Goal: Find specific page/section: Find specific page/section

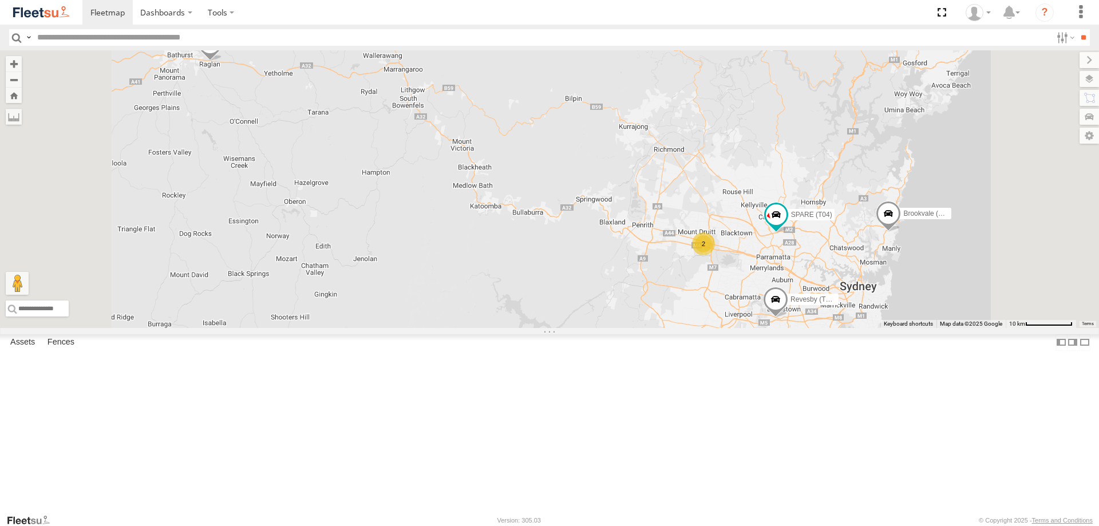
click at [0, 0] on span at bounding box center [0, 0] width 0 height 0
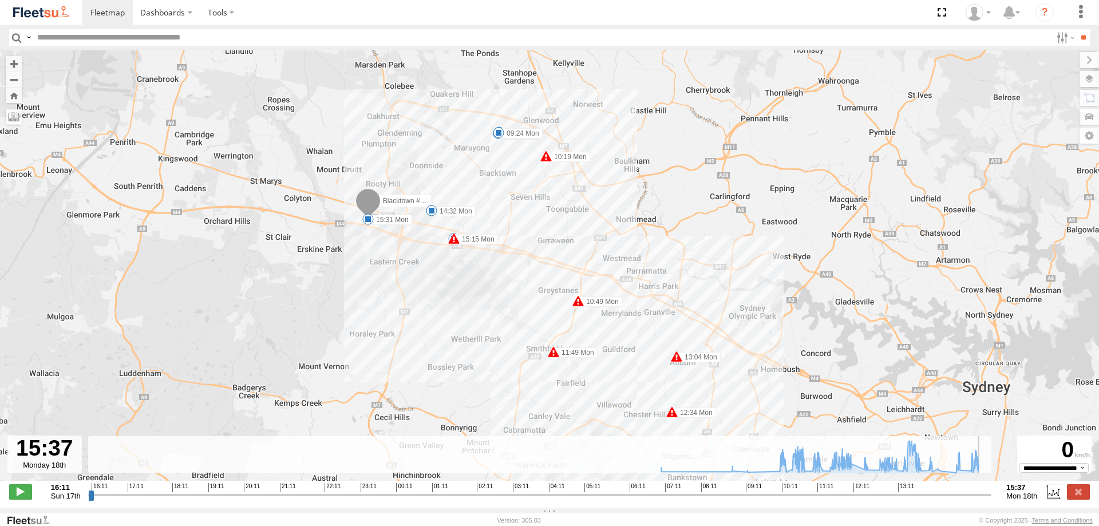
drag, startPoint x: 893, startPoint y: 500, endPoint x: 991, endPoint y: 519, distance: 99.2
type input "**********"
click at [991, 500] on input "range" at bounding box center [540, 494] width 904 height 11
click at [144, 7] on label "Dashboards" at bounding box center [167, 12] width 68 height 25
click at [165, 33] on span at bounding box center [169, 34] width 57 height 11
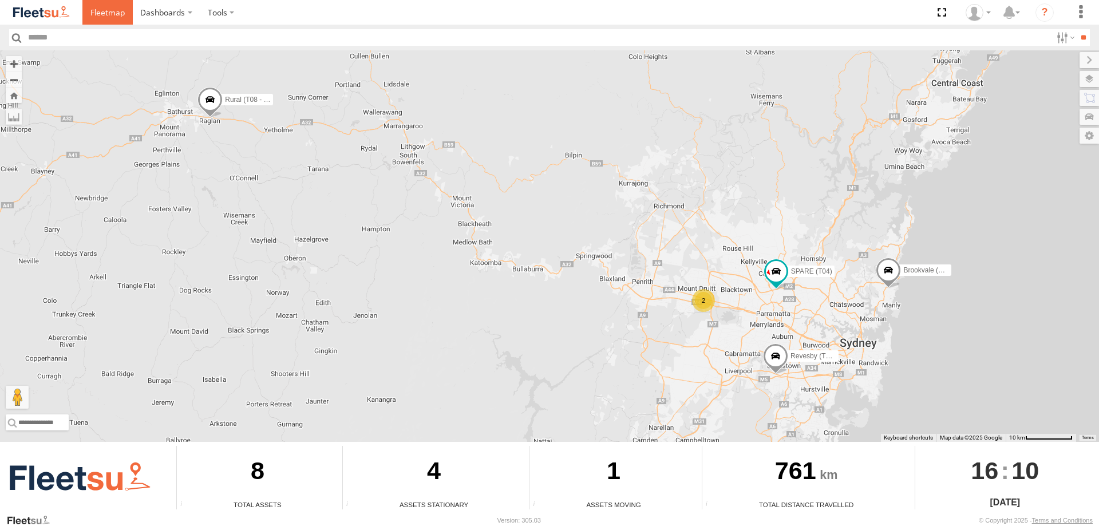
click at [105, 11] on span at bounding box center [107, 12] width 34 height 11
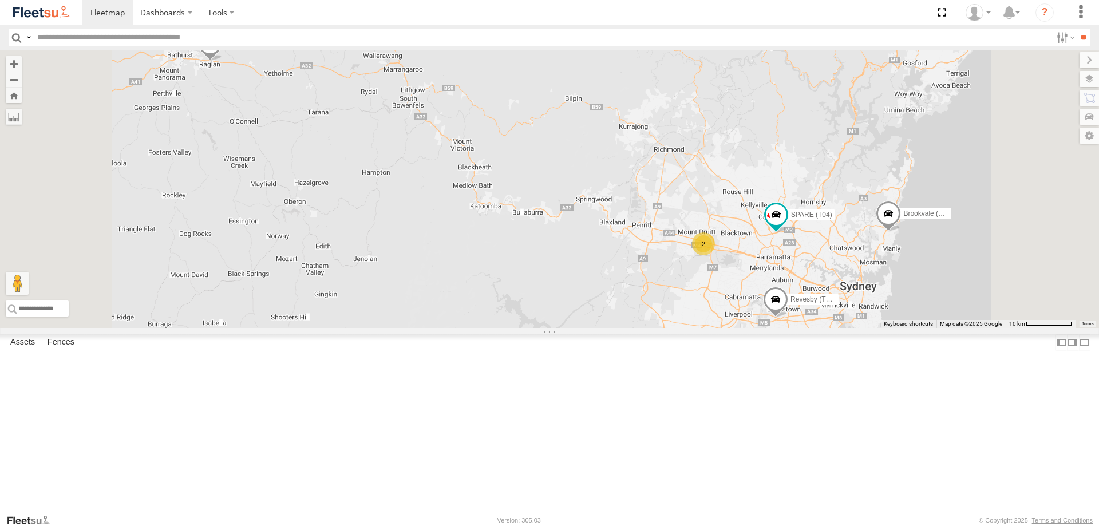
click at [0, 0] on span at bounding box center [0, 0] width 0 height 0
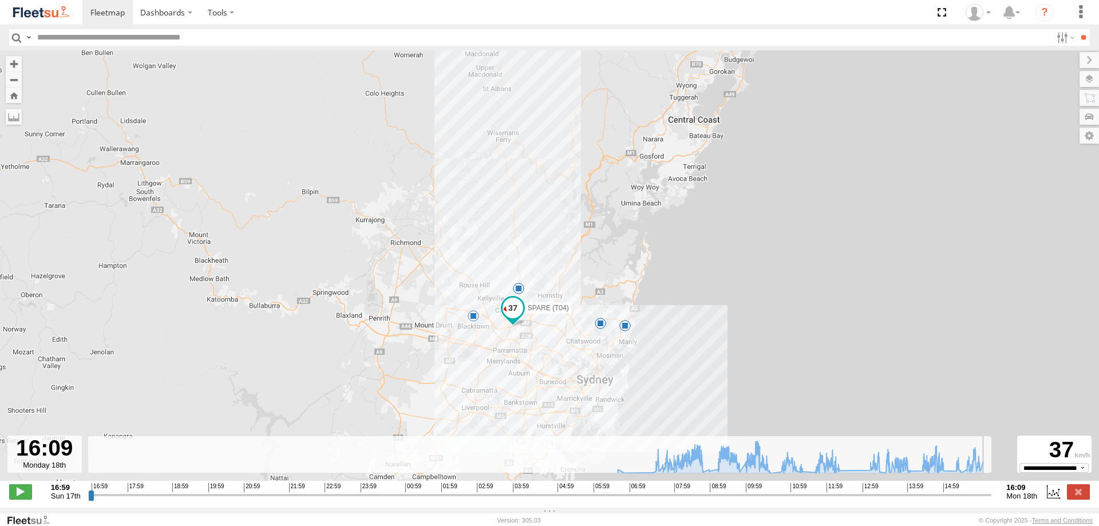
drag, startPoint x: 617, startPoint y: 500, endPoint x: 996, endPoint y: 548, distance: 382.5
type input "**********"
click at [992, 500] on input "range" at bounding box center [540, 494] width 904 height 11
